Goal: Task Accomplishment & Management: Use online tool/utility

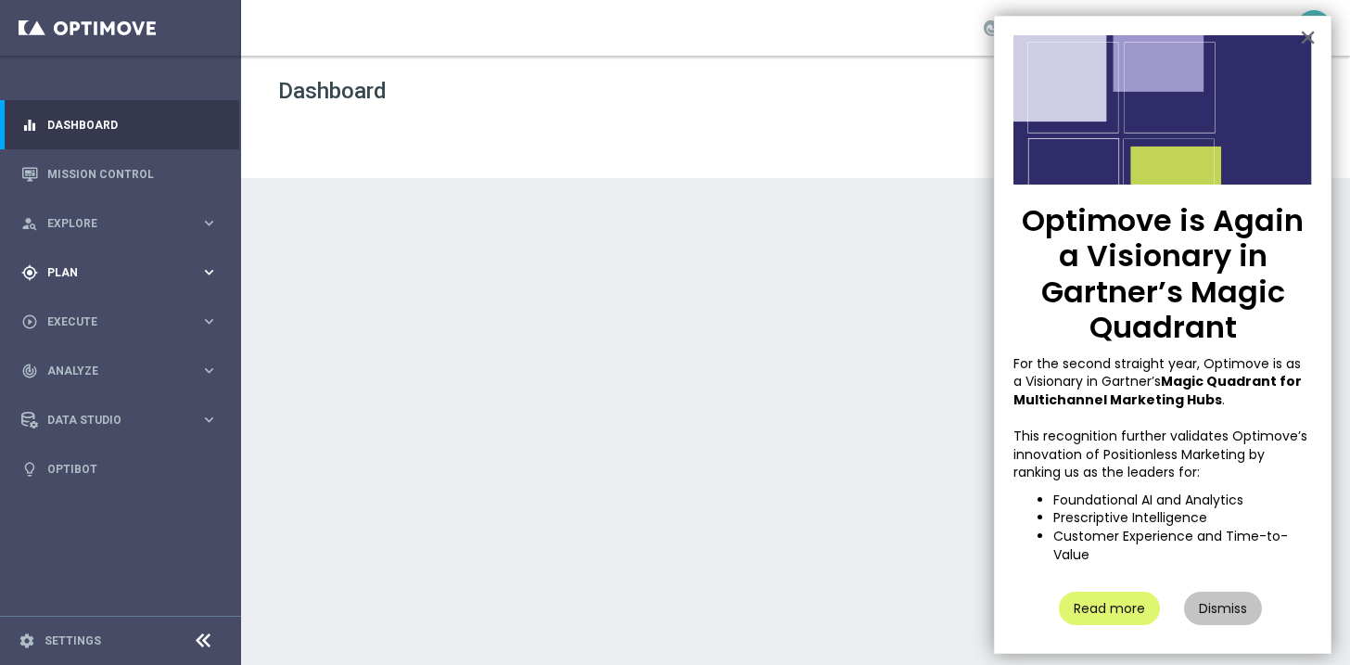
click at [207, 268] on icon "keyboard_arrow_right" at bounding box center [209, 272] width 18 height 18
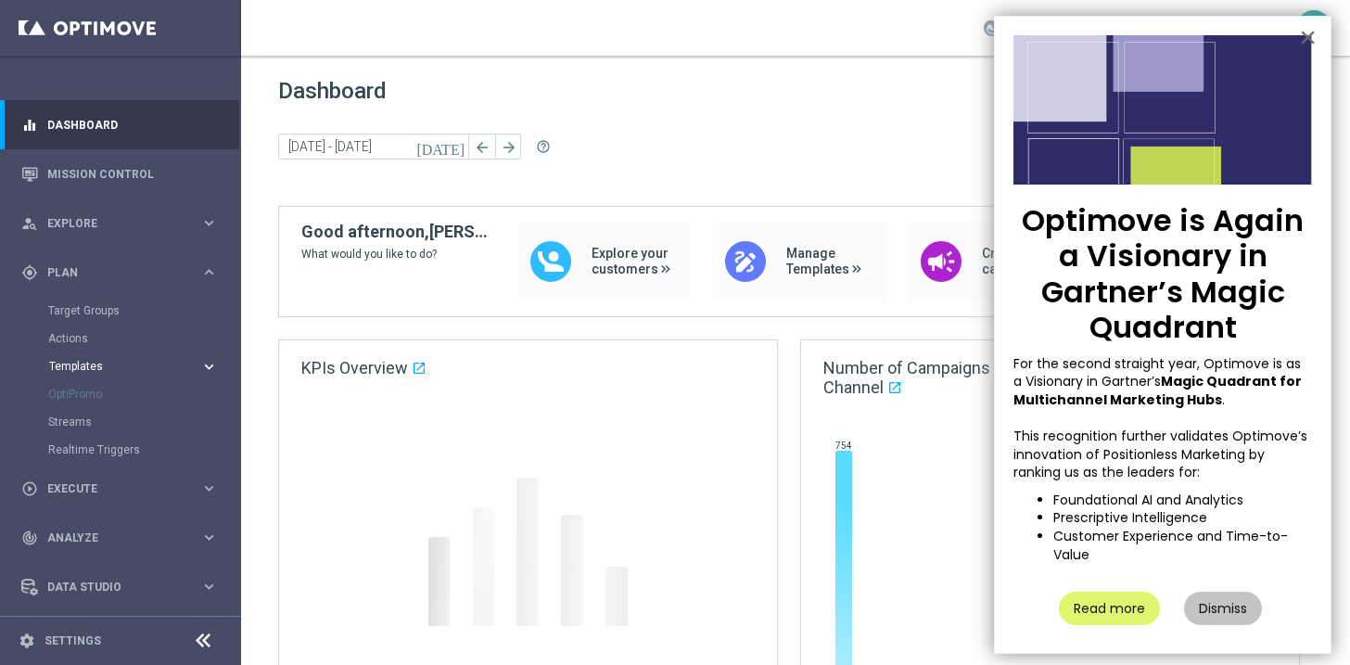
click at [205, 362] on icon "keyboard_arrow_right" at bounding box center [209, 367] width 18 height 18
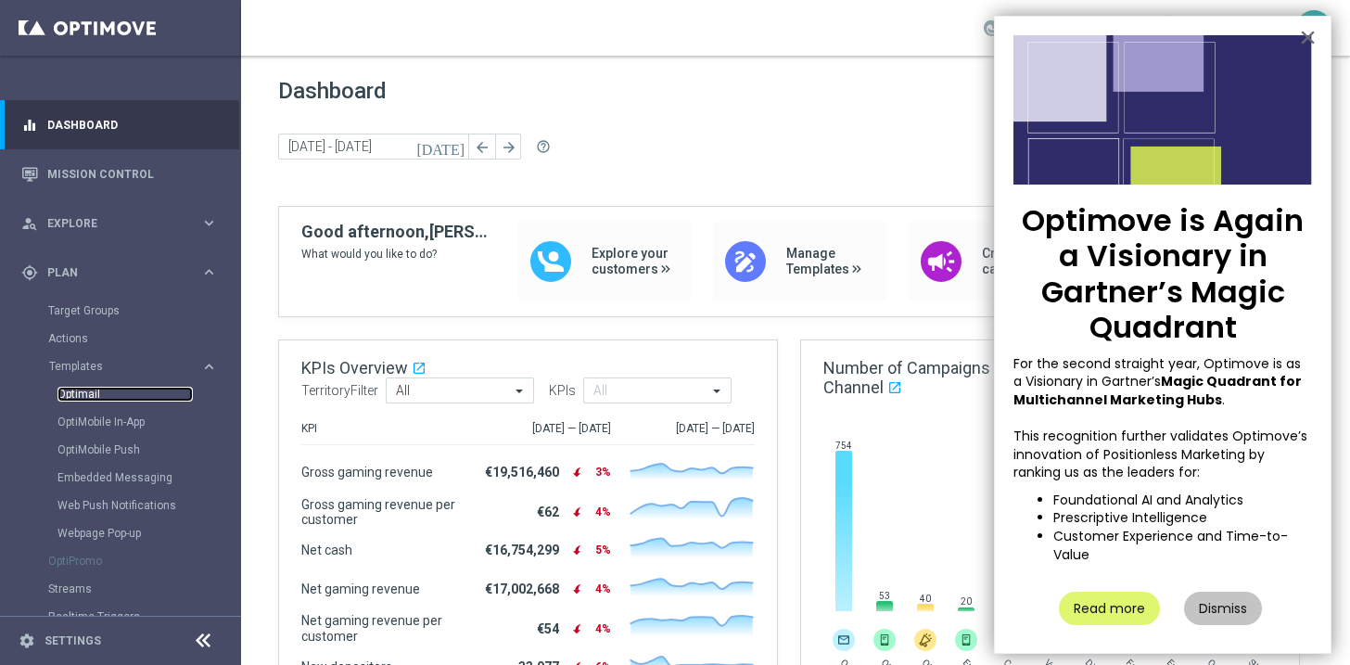
click at [97, 390] on link "Optimail" at bounding box center [124, 394] width 135 height 15
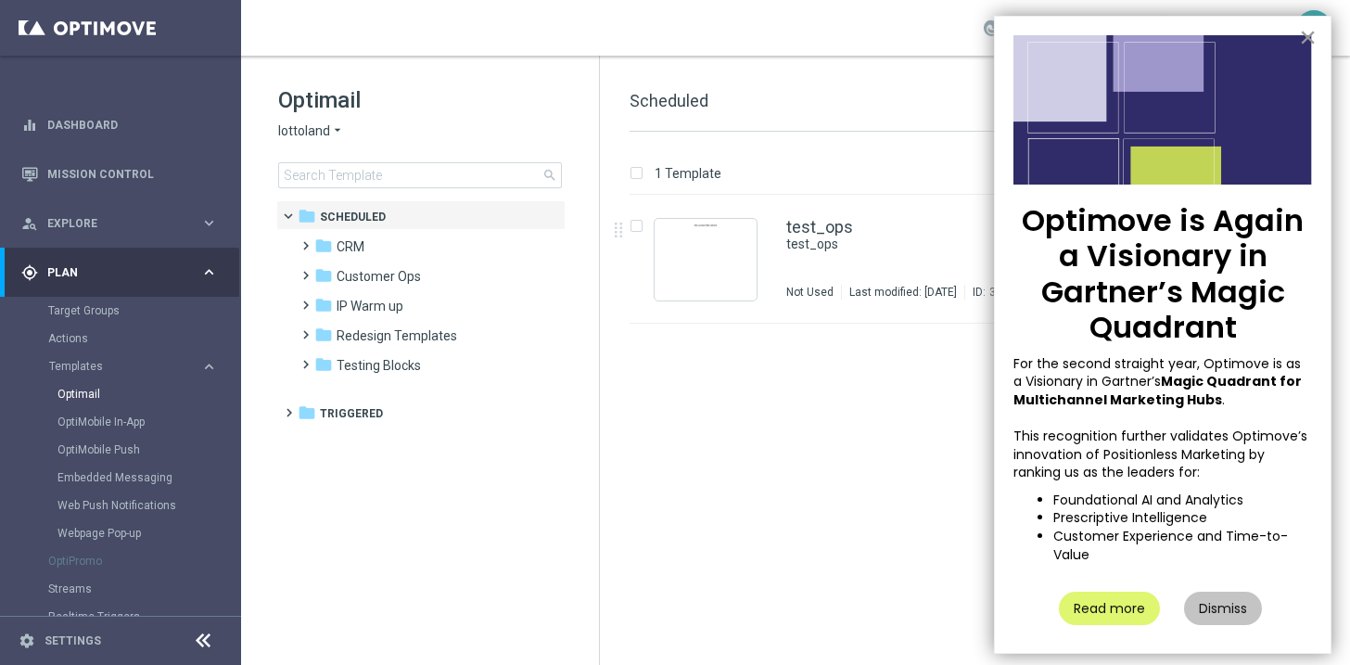
click at [1302, 34] on button "×" at bounding box center [1308, 37] width 18 height 30
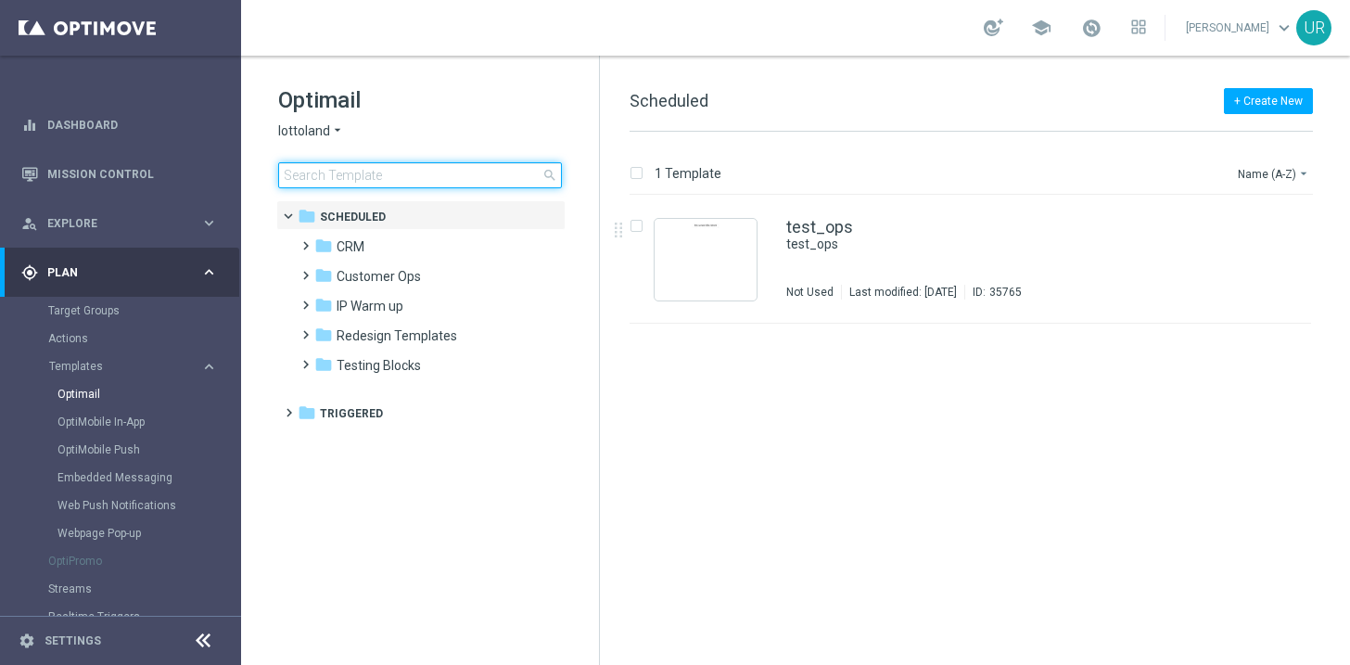
click at [438, 176] on input at bounding box center [420, 175] width 284 height 26
type input "DE_ALL__ED_251002__NVIP_EMA_TAC_LT"
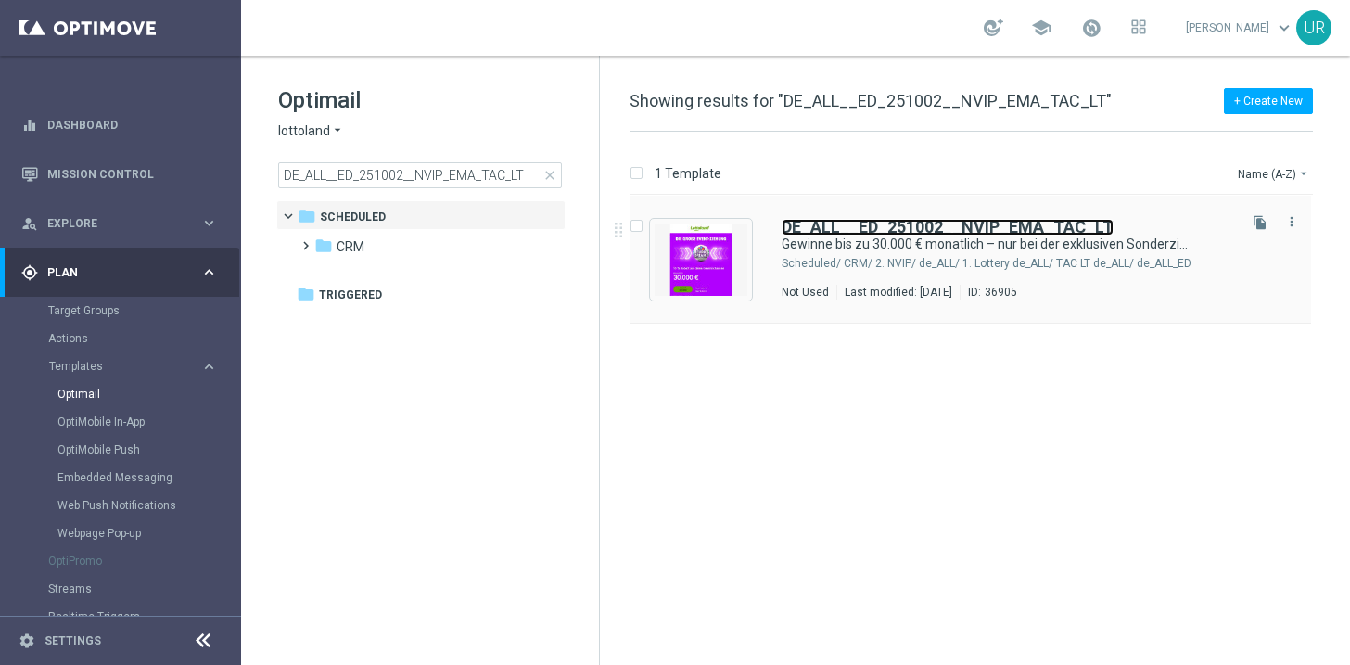
click at [825, 232] on b "DE_ALL__ED_251002__NVIP_EMA_TAC_LT" at bounding box center [947, 226] width 332 height 19
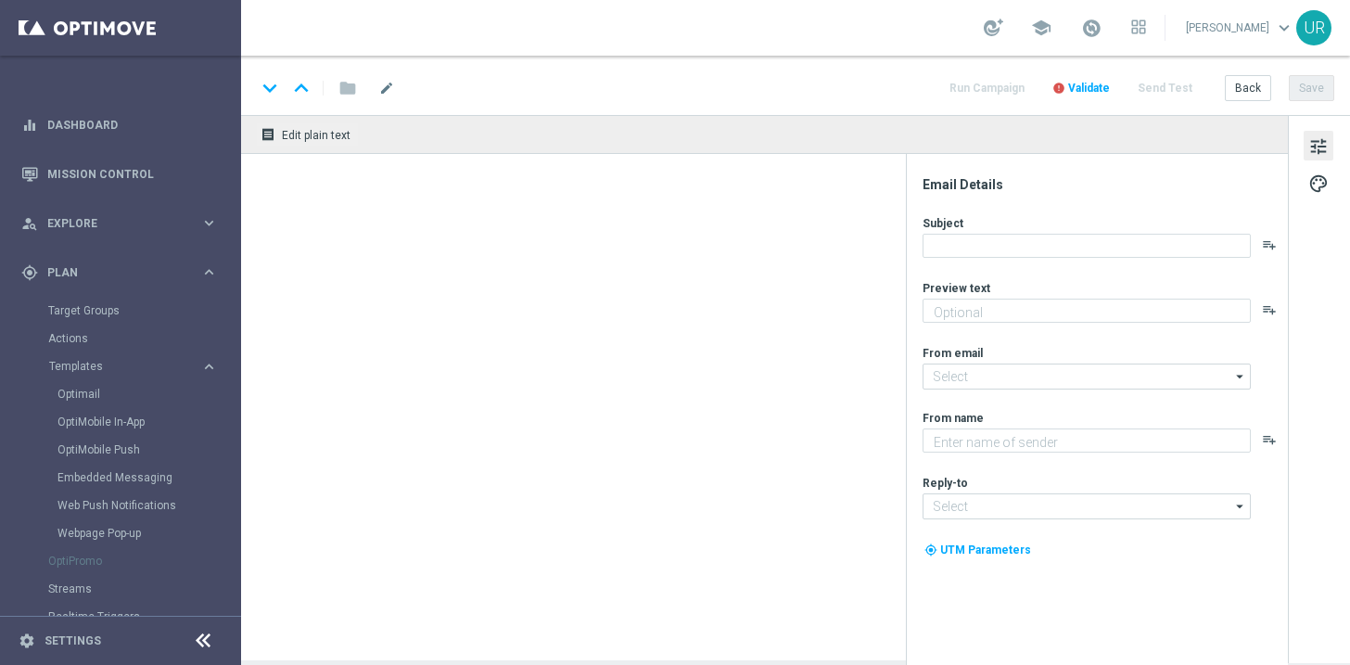
type textarea "10% Rabatt auf die EuroDreams Event-Ziehung."
type input "[EMAIL_ADDRESS][DOMAIN_NAME]"
type textarea "Lottoland"
type input "[EMAIL_ADDRESS][DOMAIN_NAME]"
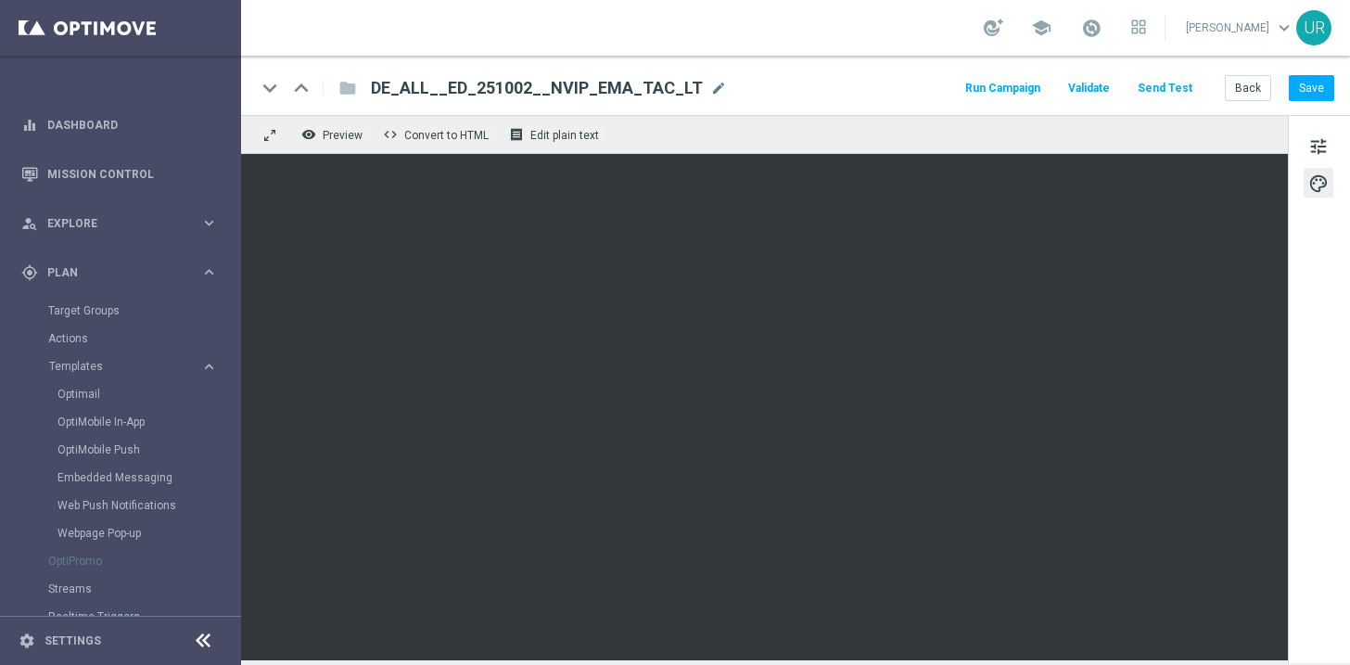
click at [1172, 91] on button "Send Test" at bounding box center [1165, 88] width 60 height 25
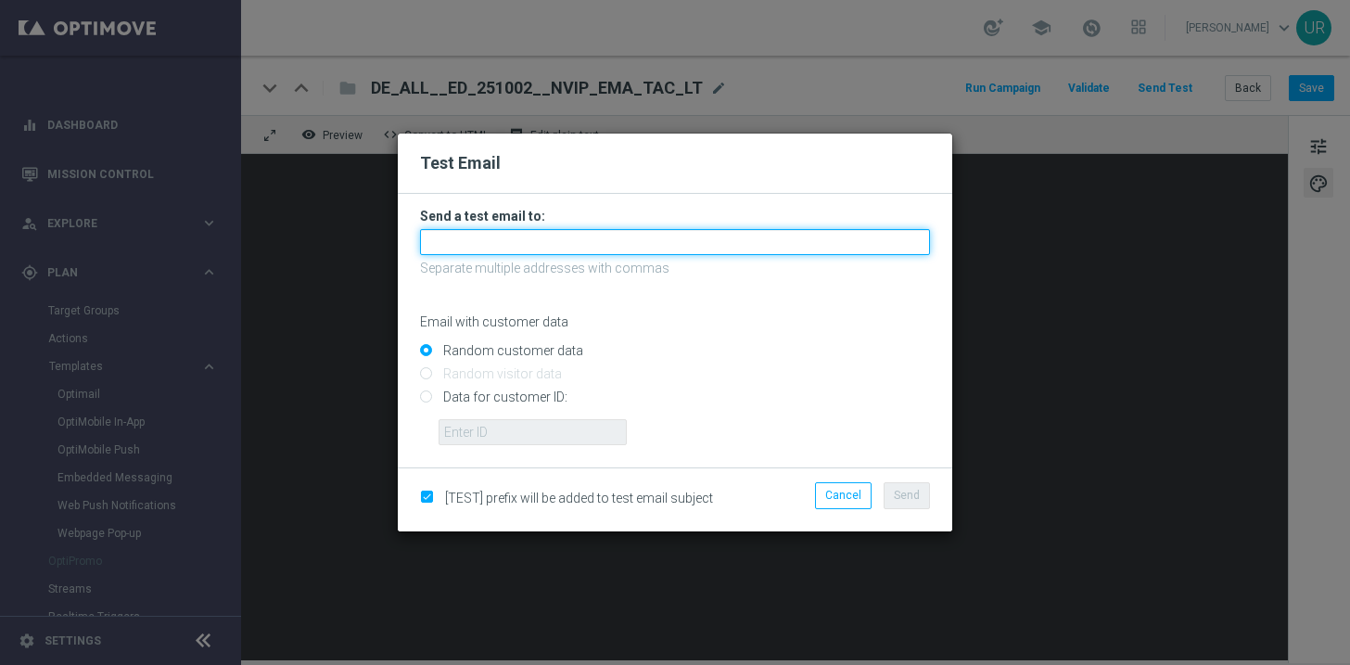
click at [694, 241] on input "text" at bounding box center [675, 242] width 510 height 26
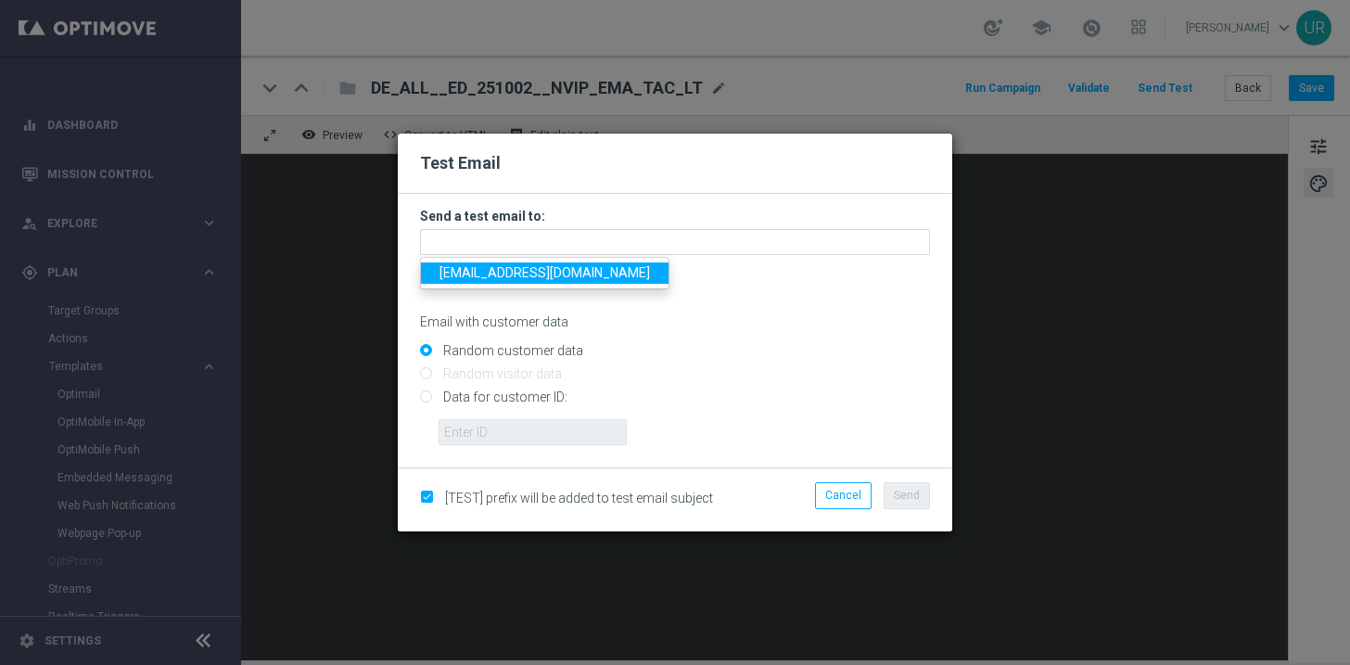
click at [506, 270] on span "[EMAIL_ADDRESS][DOMAIN_NAME]" at bounding box center [544, 272] width 210 height 15
type input "[EMAIL_ADDRESS][DOMAIN_NAME]"
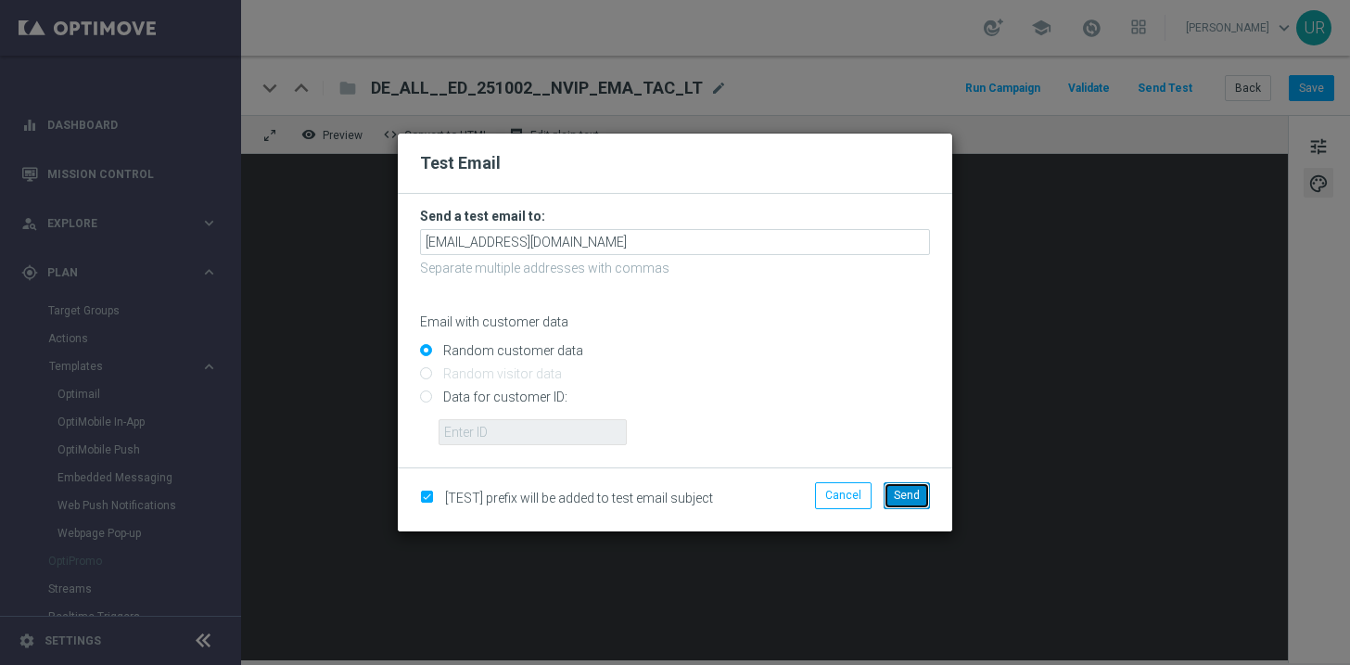
click at [911, 489] on span "Send" at bounding box center [907, 495] width 26 height 13
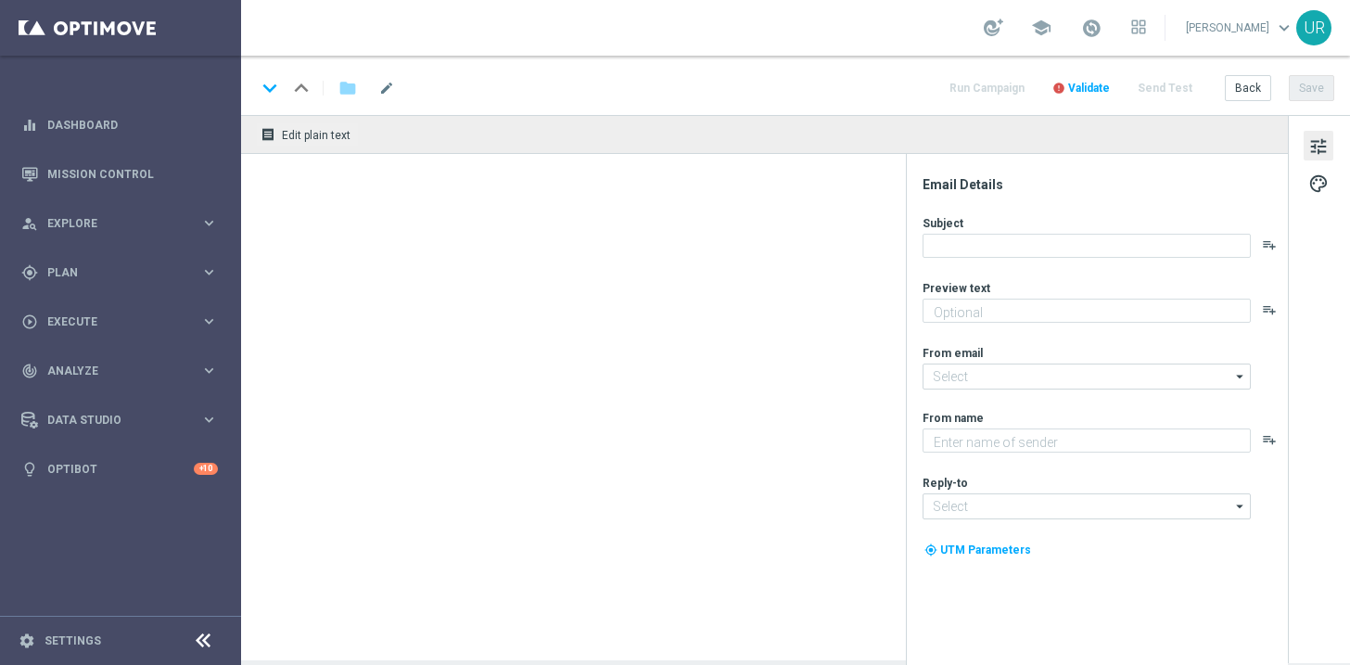
type textarea "10% Rabatt auf die EuroDreams Event-Ziehung."
type textarea "Lottoland"
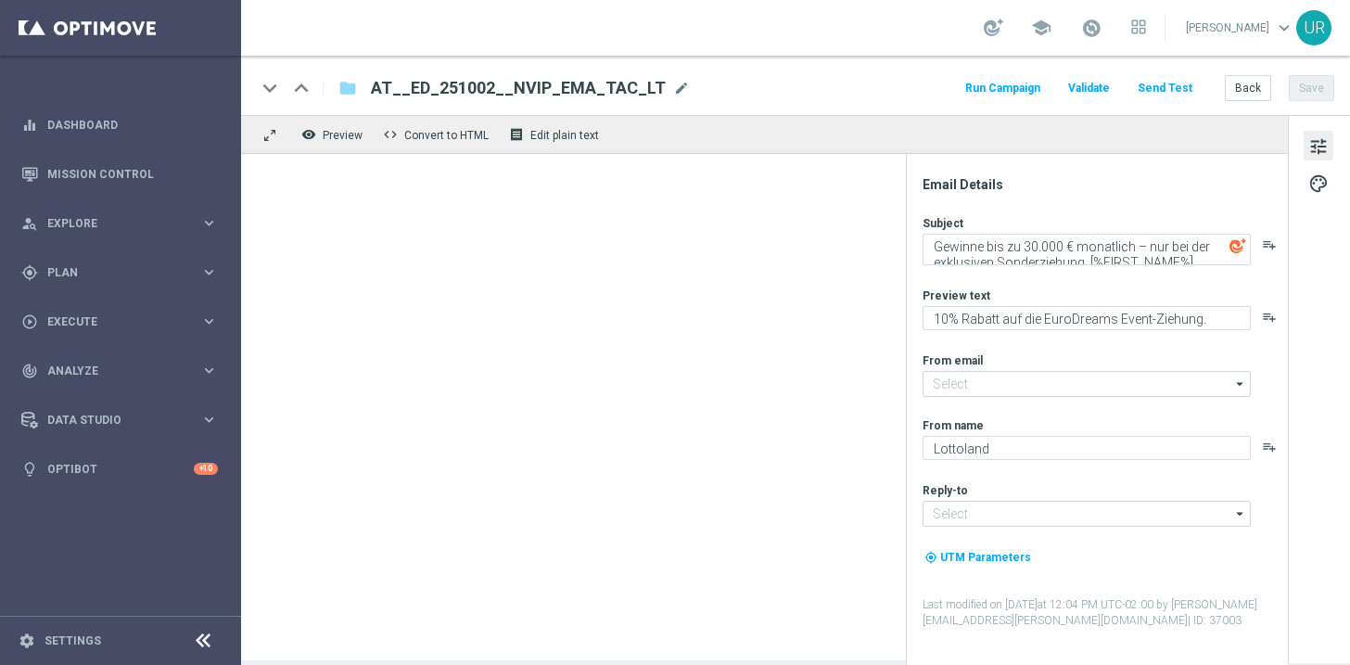
type input "[EMAIL_ADDRESS][DOMAIN_NAME]"
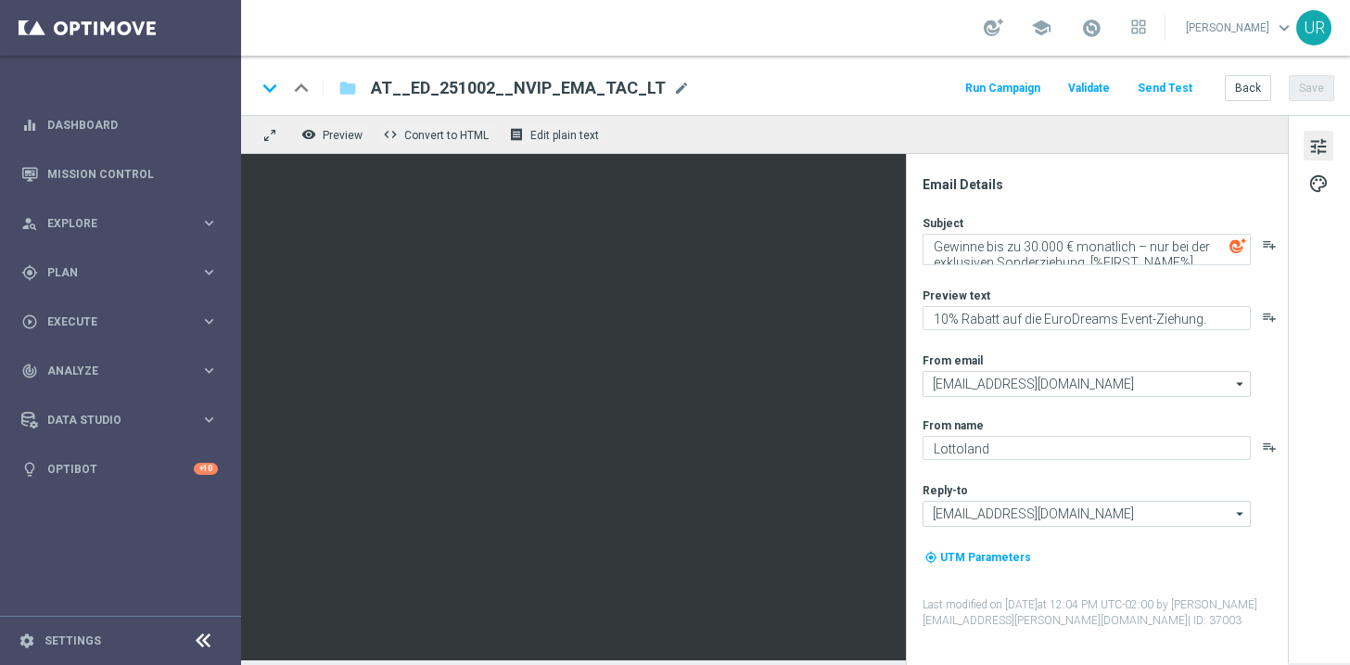
click at [1169, 92] on button "Send Test" at bounding box center [1165, 88] width 60 height 25
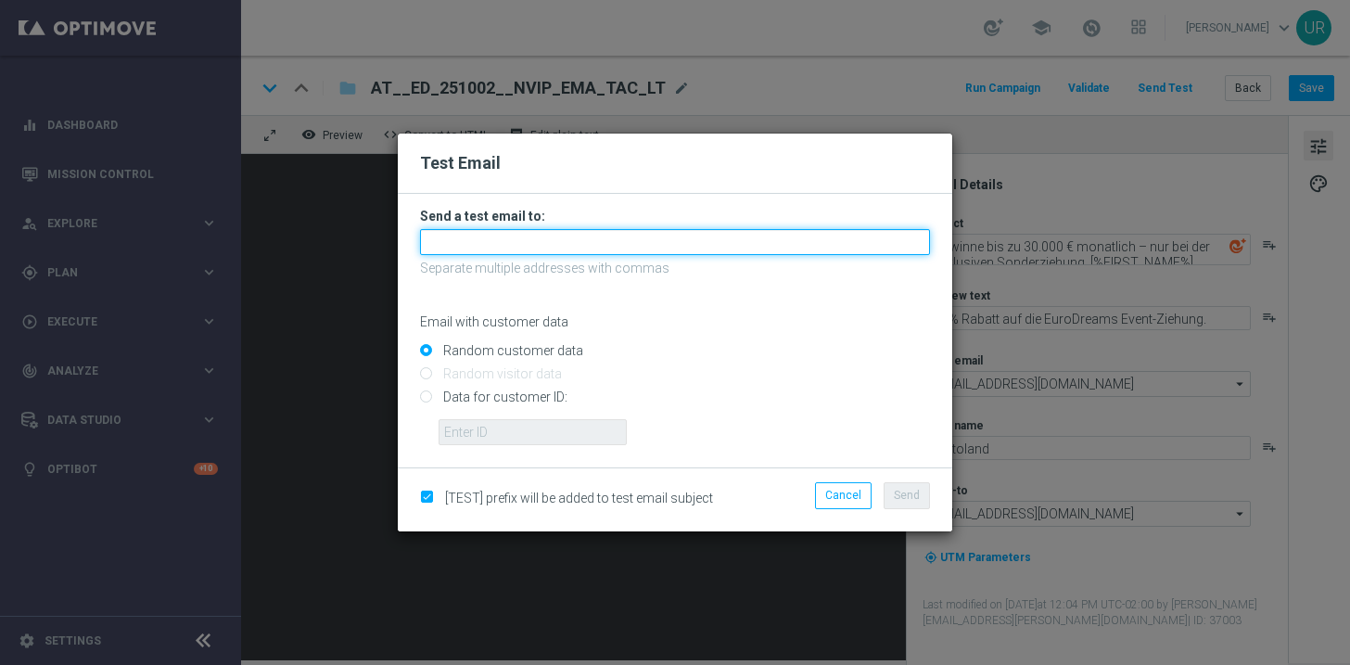
click at [737, 242] on input "text" at bounding box center [675, 242] width 510 height 26
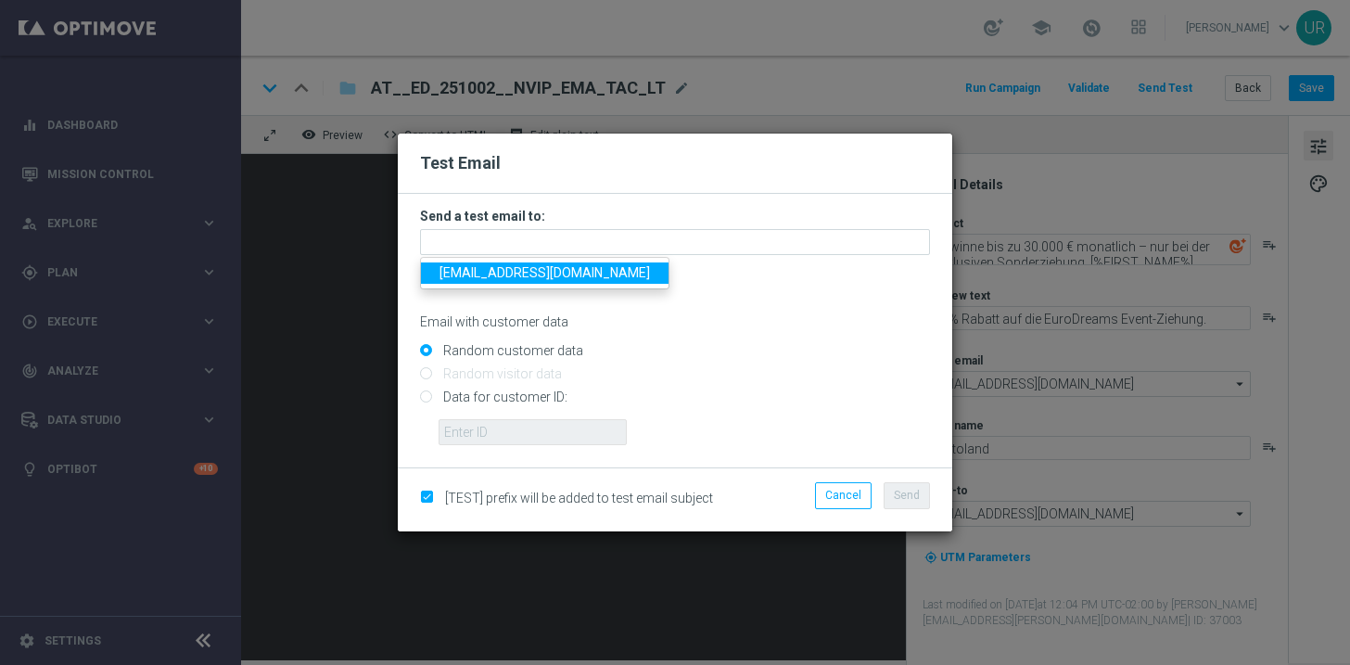
click at [499, 275] on span "[EMAIL_ADDRESS][DOMAIN_NAME]" at bounding box center [544, 272] width 210 height 15
type input "[EMAIL_ADDRESS][DOMAIN_NAME]"
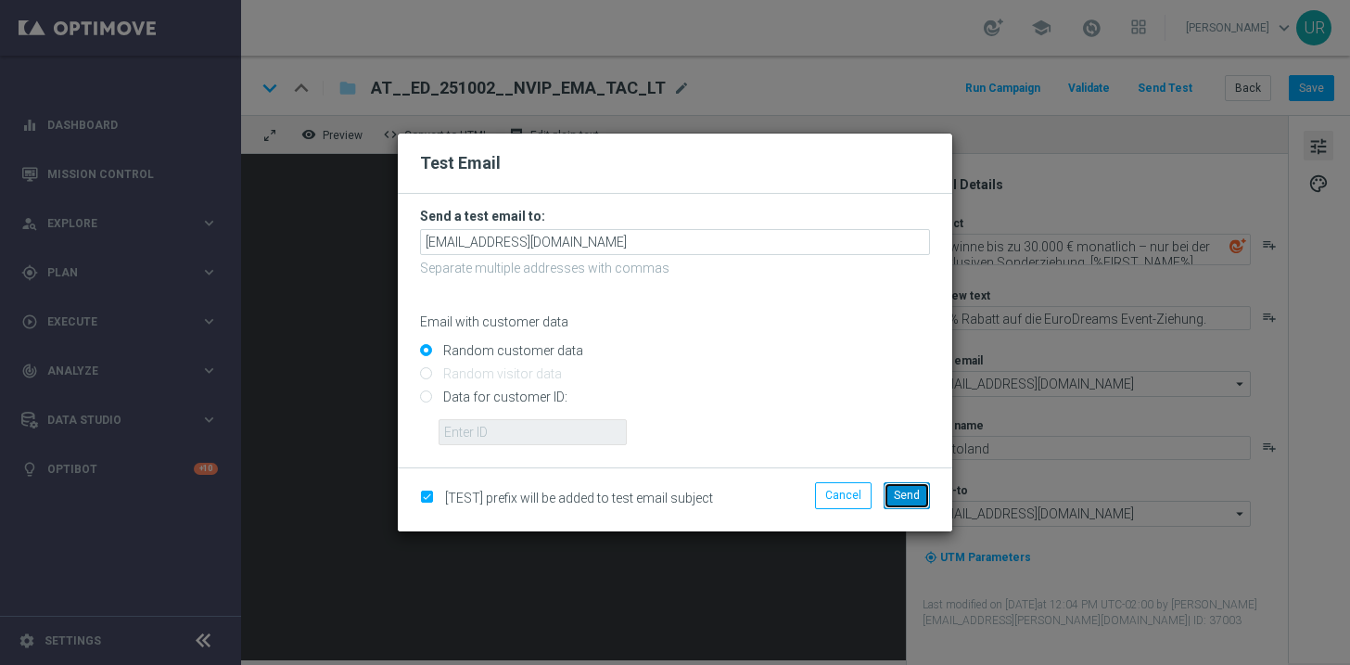
click at [901, 489] on span "Send" at bounding box center [907, 495] width 26 height 13
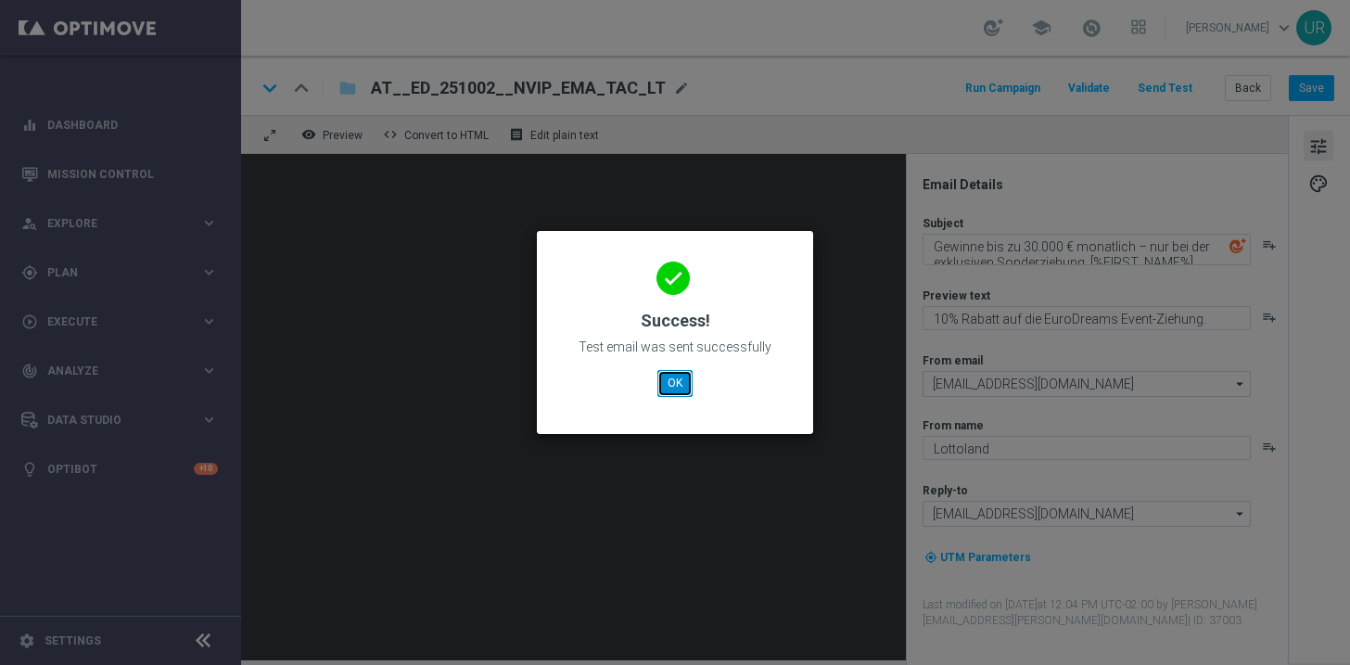
click at [678, 379] on button "OK" at bounding box center [674, 383] width 35 height 26
